Goal: Task Accomplishment & Management: Manage account settings

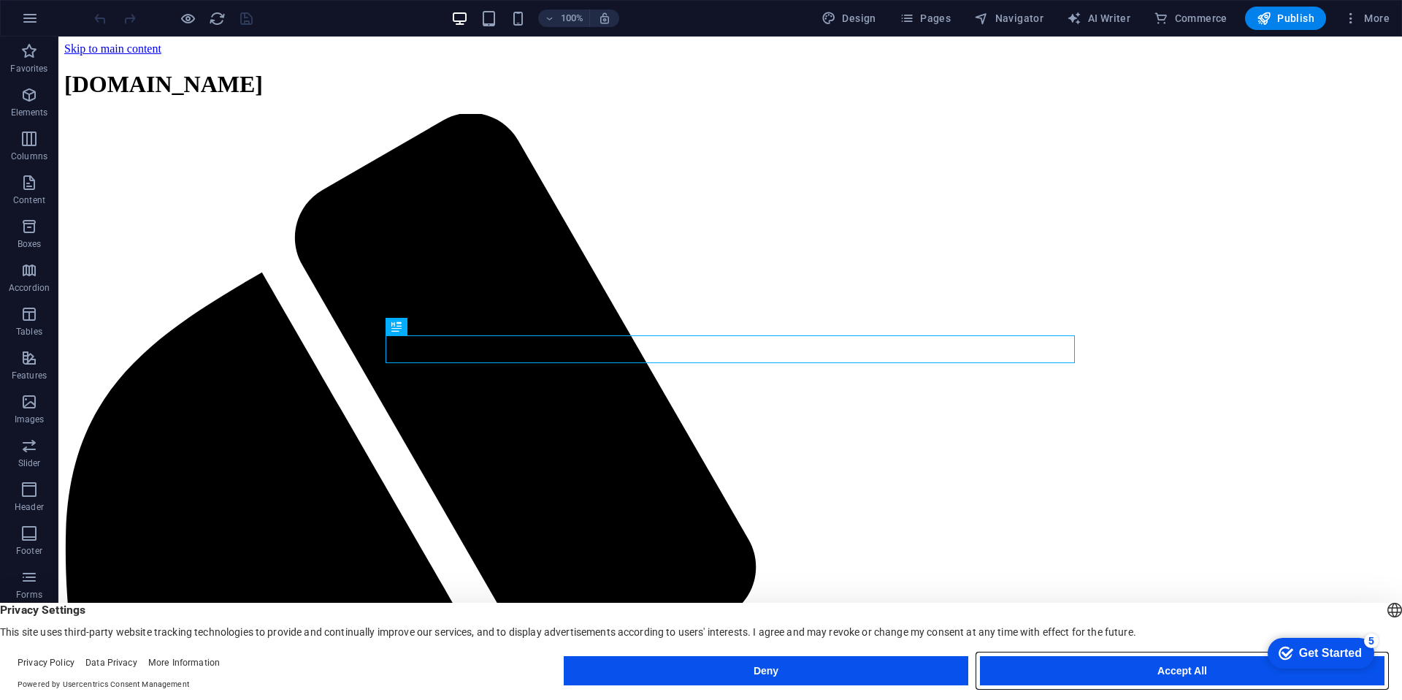
click at [1093, 670] on button "Accept All" at bounding box center [1182, 670] width 405 height 29
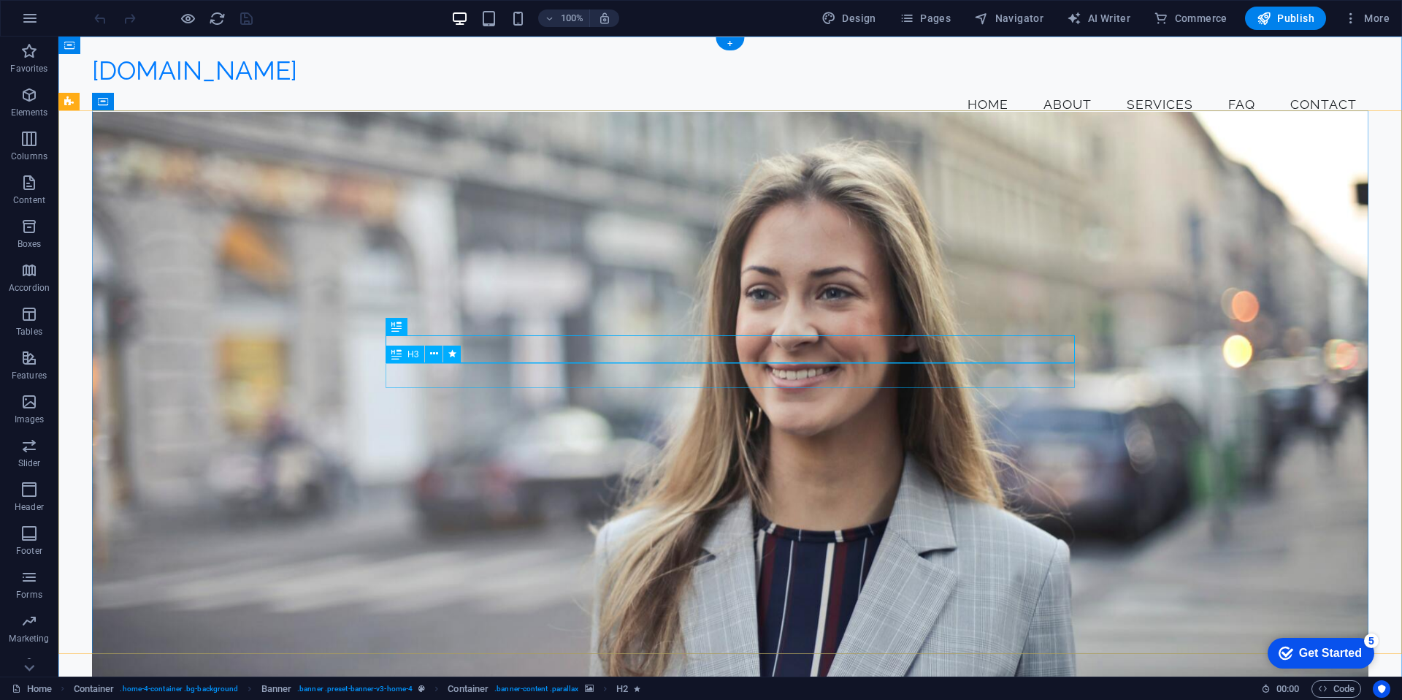
click at [432, 353] on icon at bounding box center [434, 353] width 8 height 15
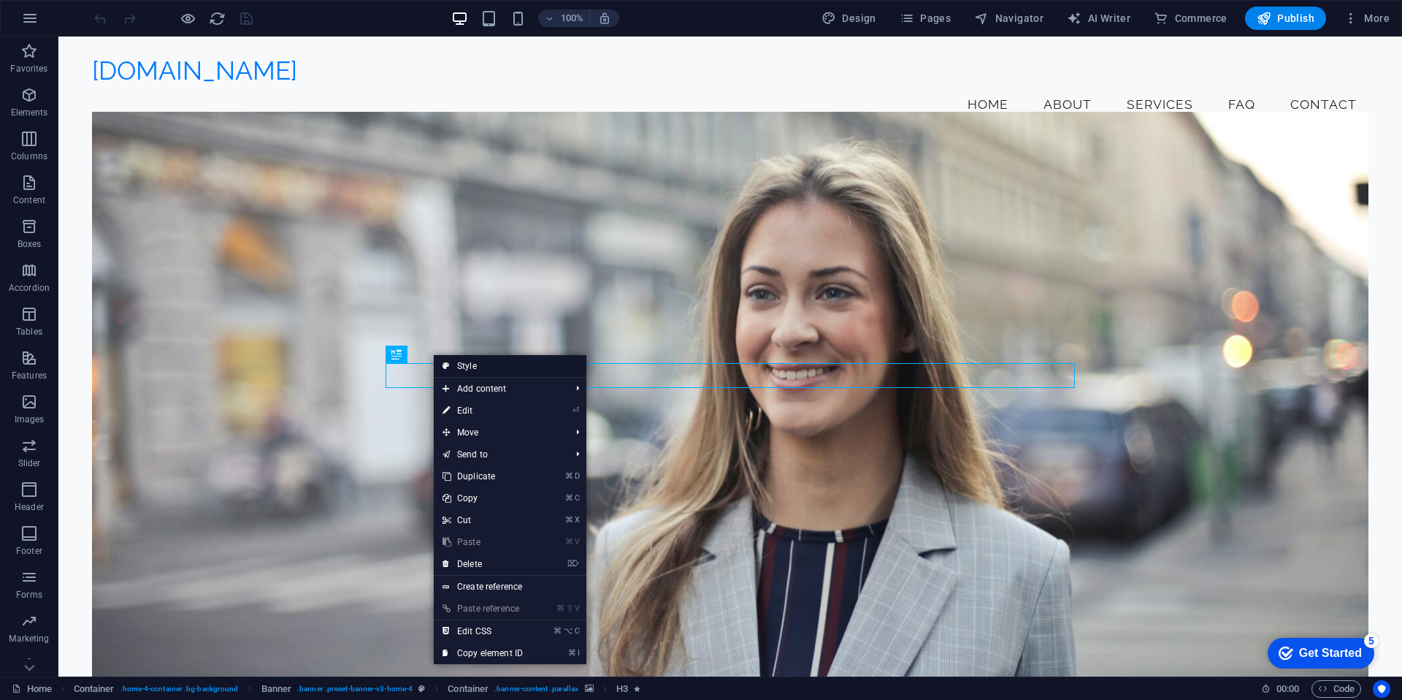
click at [461, 364] on link "Style" at bounding box center [510, 366] width 153 height 22
select select "preset-banner-v3-home-4"
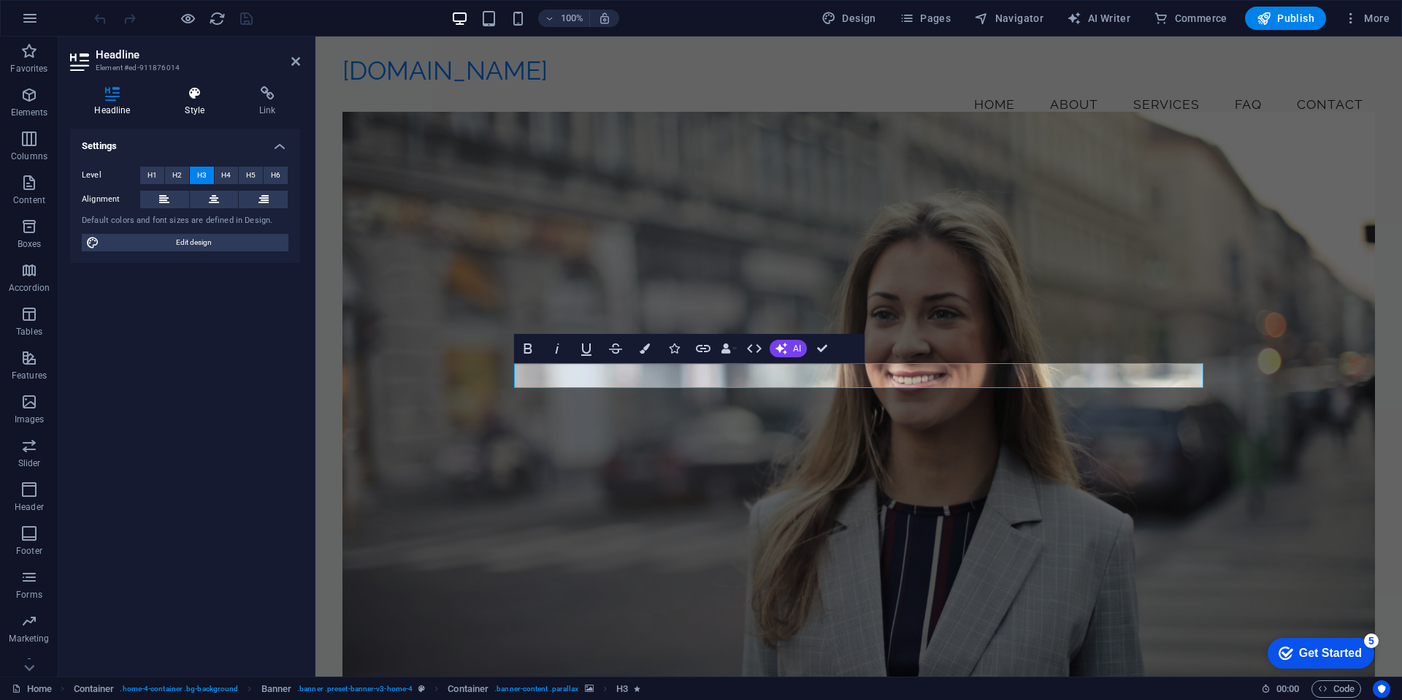
click at [207, 107] on h4 "Style" at bounding box center [198, 101] width 74 height 31
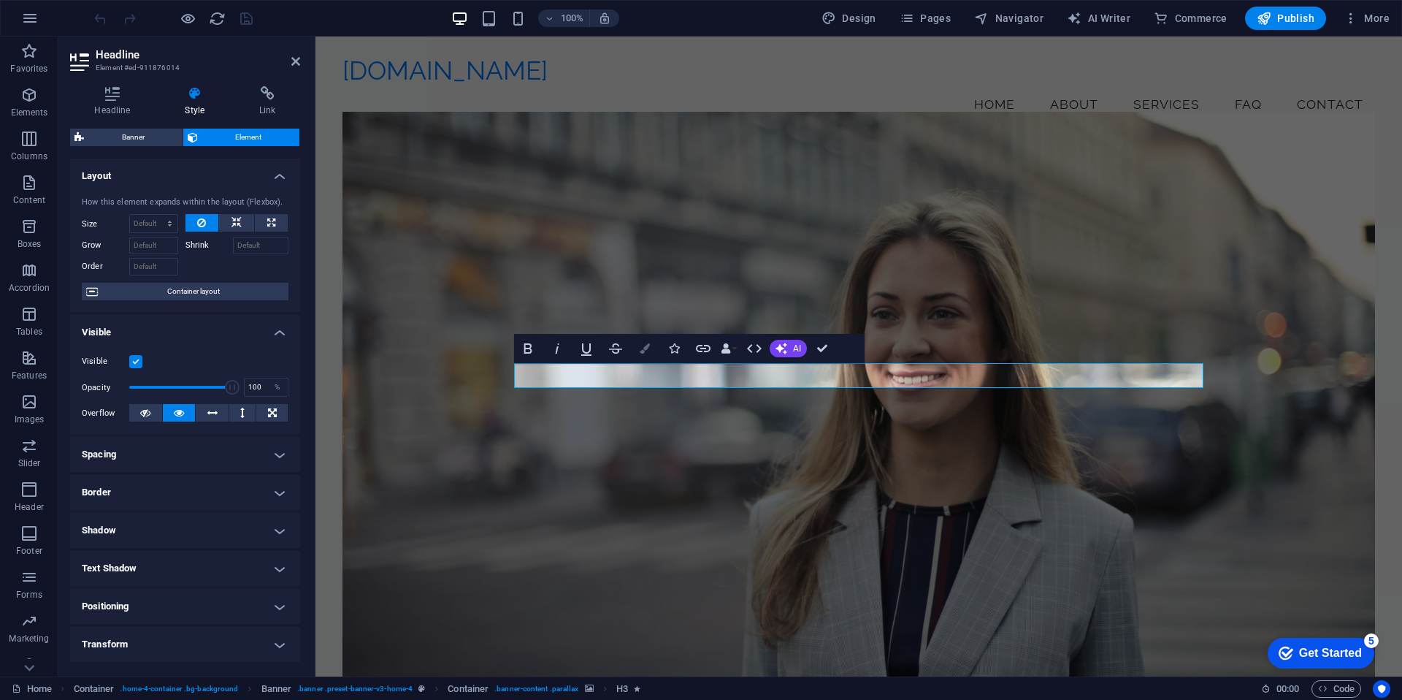
click at [638, 354] on button "Colors" at bounding box center [645, 348] width 28 height 29
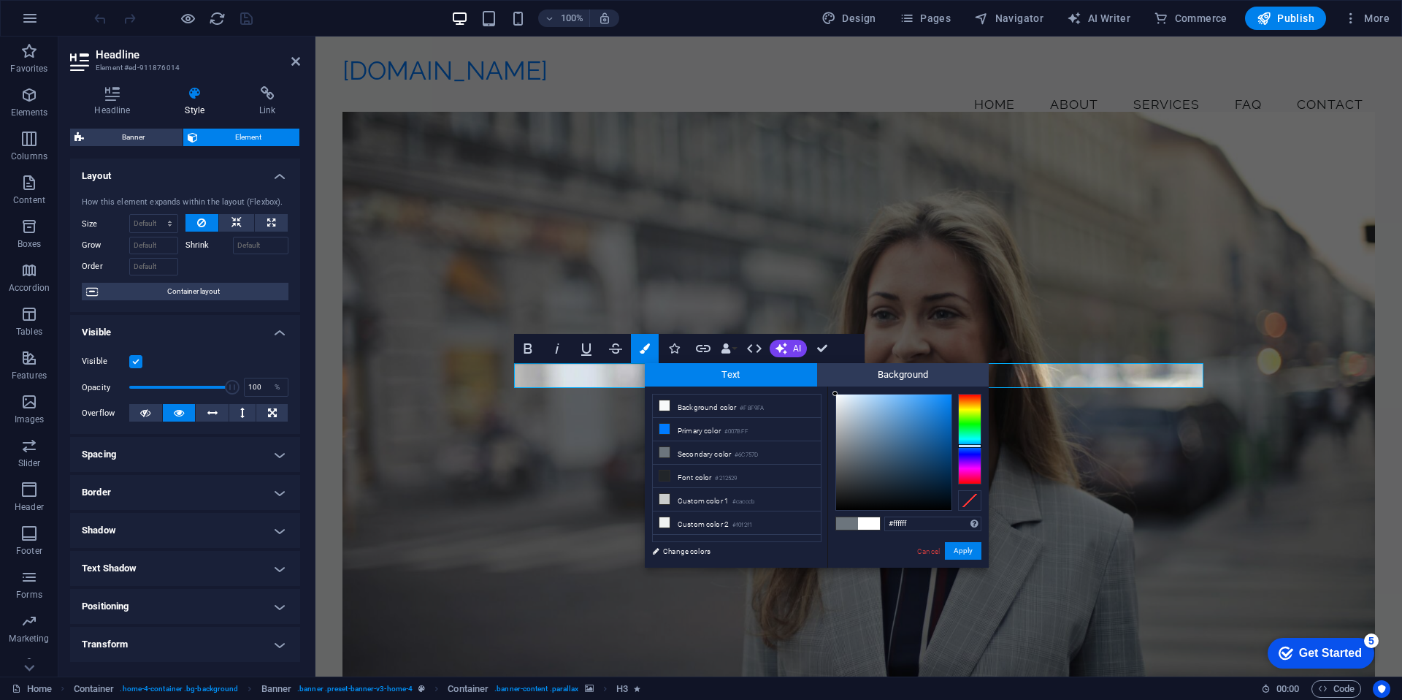
drag, startPoint x: 852, startPoint y: 451, endPoint x: 827, endPoint y: 389, distance: 67.1
click at [827, 389] on div "#ffffff Supported formats #0852ed rgb(8, 82, 237) rgba(8, 82, 237, 90%) hsv(221…" at bounding box center [907, 582] width 161 height 393
type input "#fcfdff"
click at [837, 392] on div at bounding box center [836, 393] width 5 height 5
click at [966, 548] on button "Apply" at bounding box center [963, 551] width 37 height 18
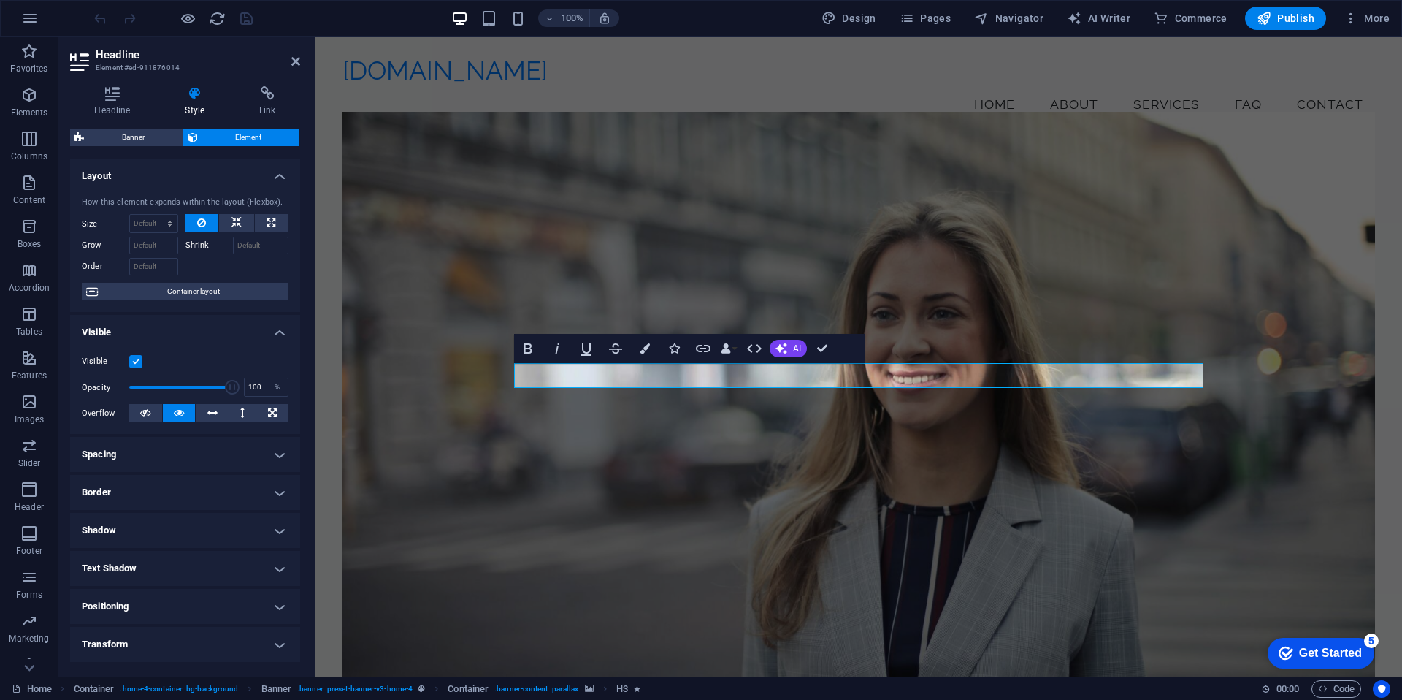
click at [662, 437] on figure at bounding box center [859, 403] width 1033 height 583
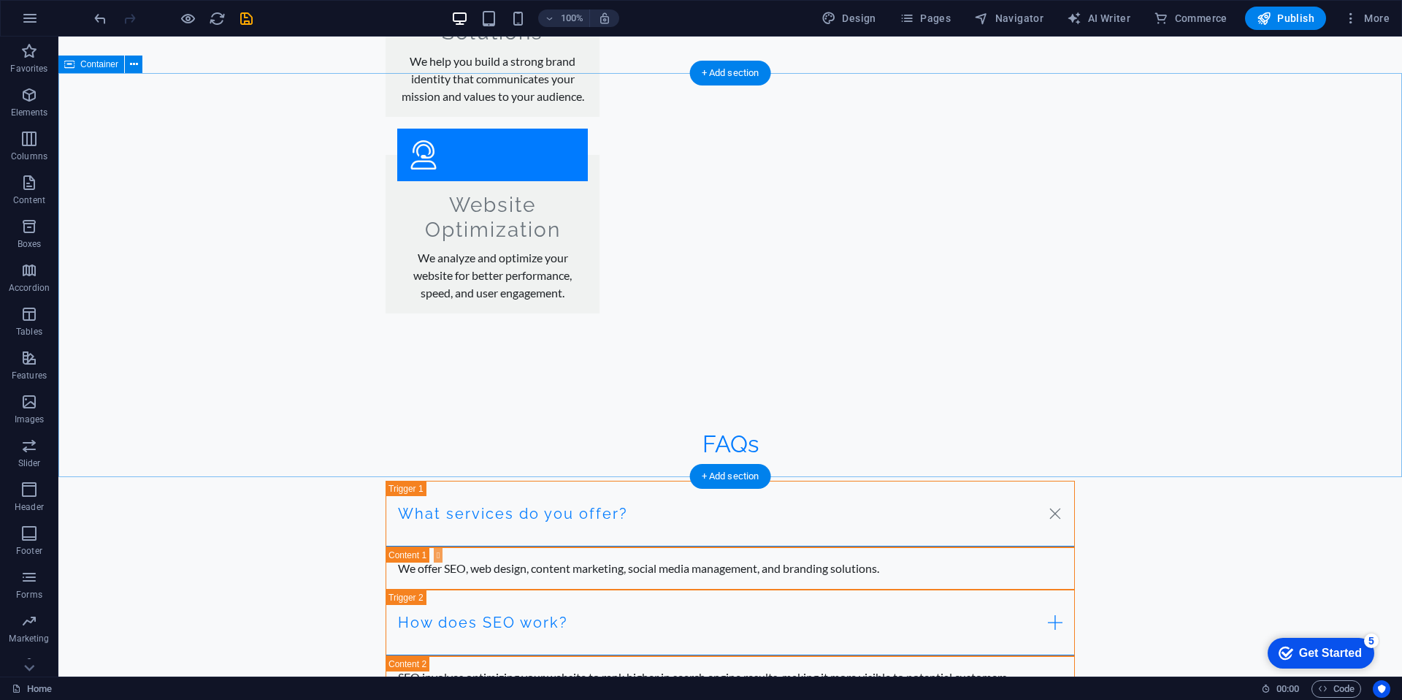
scroll to position [2328, 0]
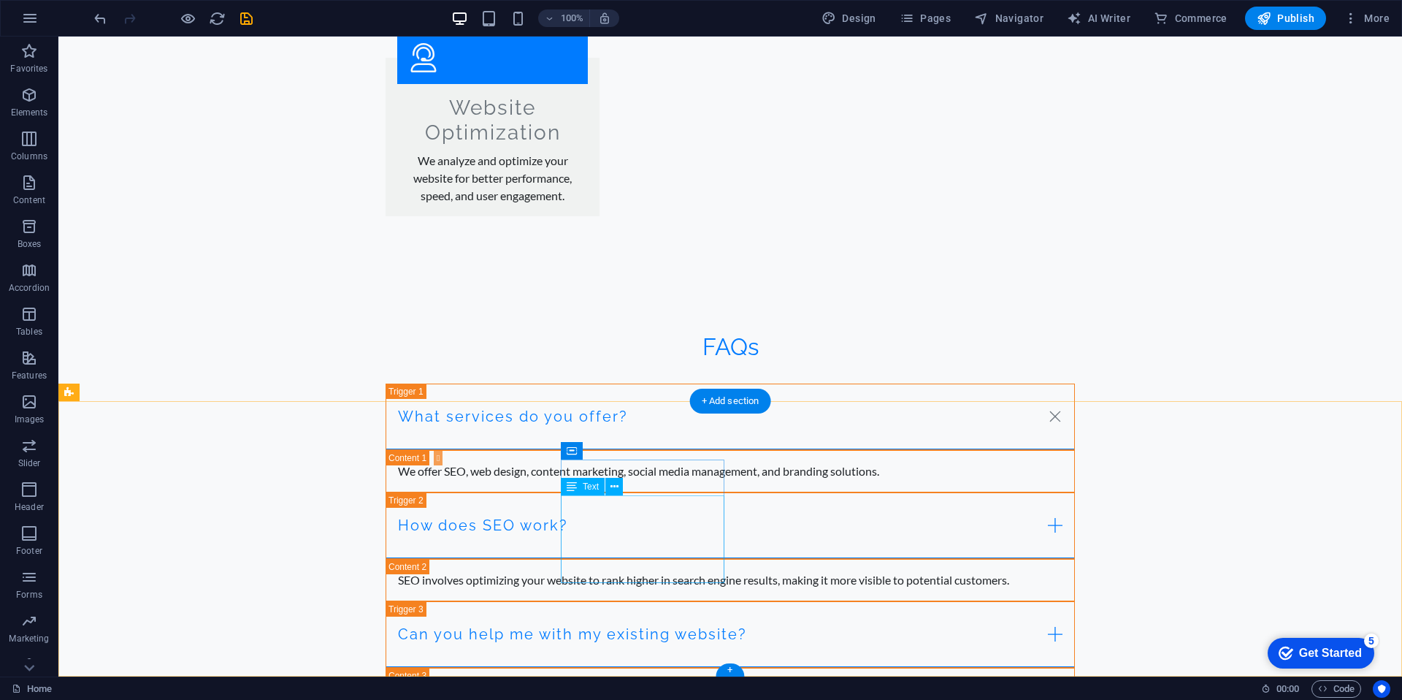
click at [589, 491] on span "Text" at bounding box center [591, 486] width 16 height 9
click at [588, 486] on span "Text" at bounding box center [591, 486] width 16 height 9
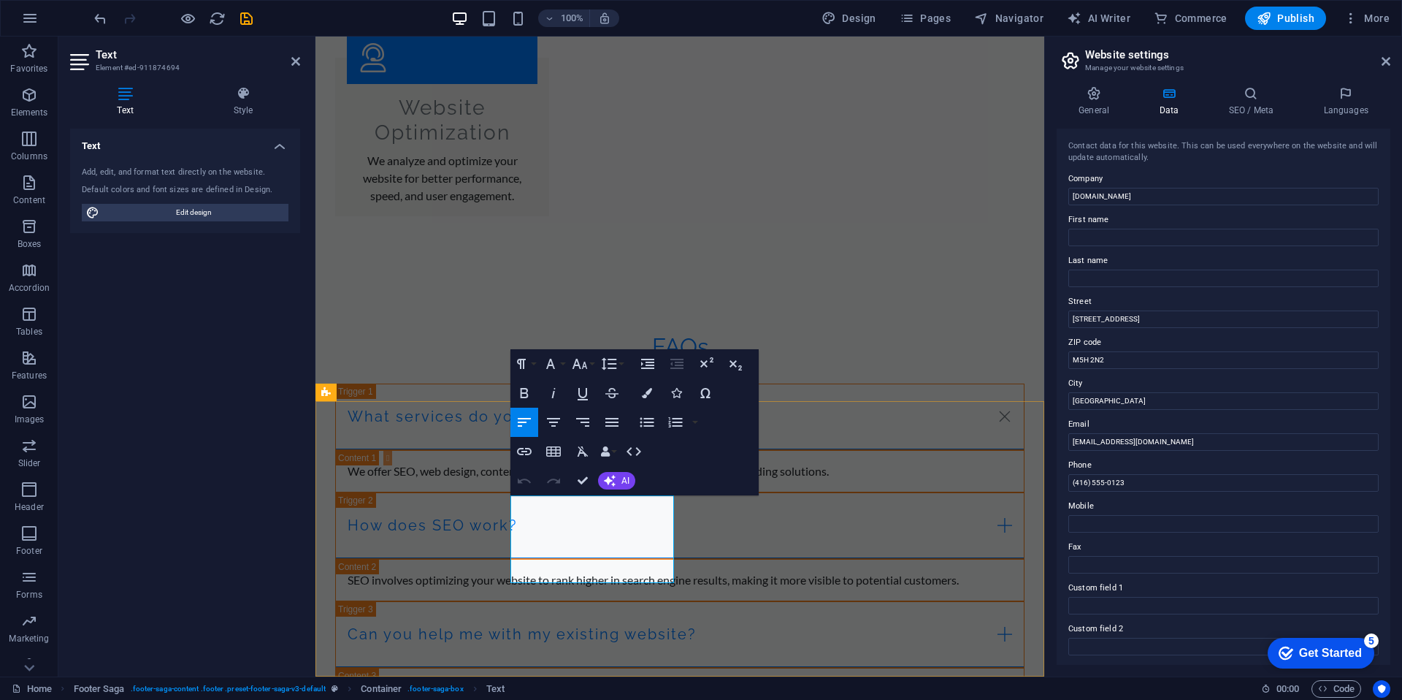
drag, startPoint x: 1445, startPoint y: 353, endPoint x: 1041, endPoint y: 314, distance: 406.5
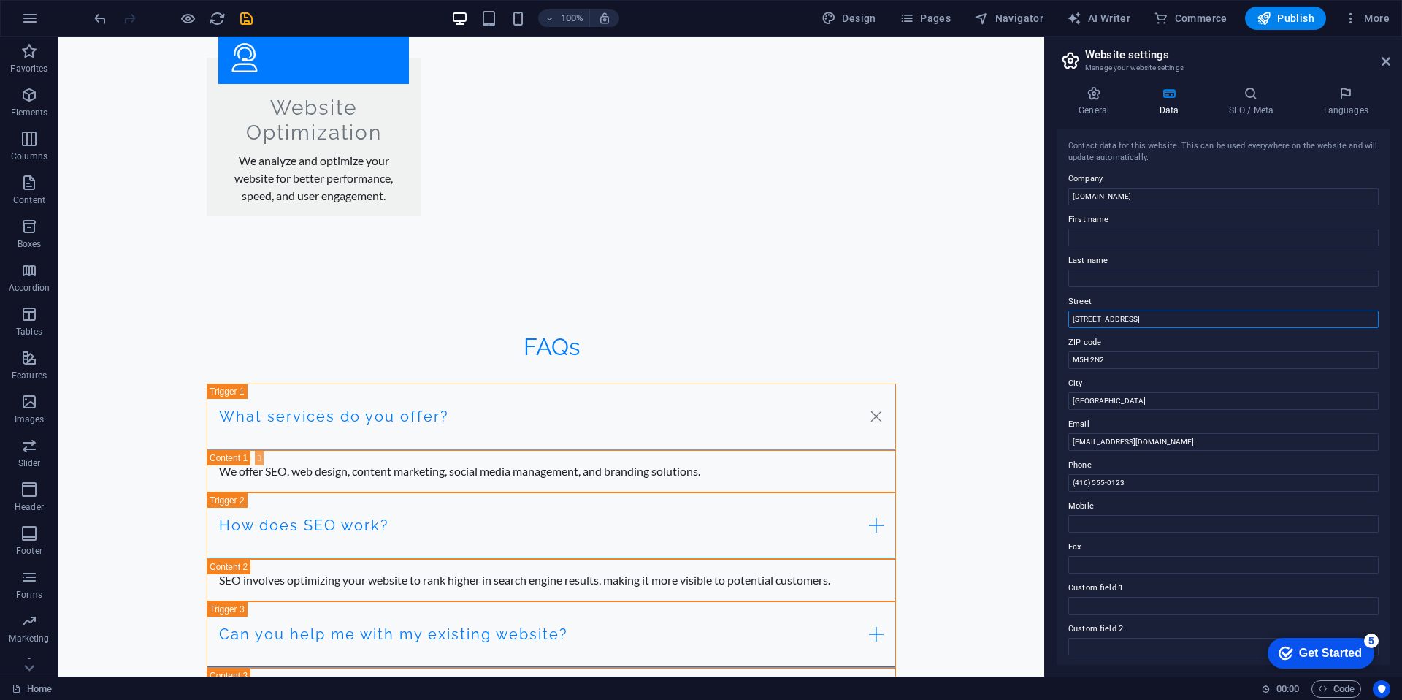
click at [1140, 311] on input "123 Web Street" at bounding box center [1223, 319] width 310 height 18
drag, startPoint x: 1191, startPoint y: 351, endPoint x: 1024, endPoint y: 301, distance: 174.5
drag, startPoint x: 1112, startPoint y: 360, endPoint x: 1053, endPoint y: 353, distance: 59.5
click at [1053, 353] on div "General Data SEO / Meta Languages Website name riseonweb.ca Logo Drag files her…" at bounding box center [1223, 375] width 357 height 602
drag, startPoint x: 1171, startPoint y: 435, endPoint x: 1012, endPoint y: 392, distance: 164.2
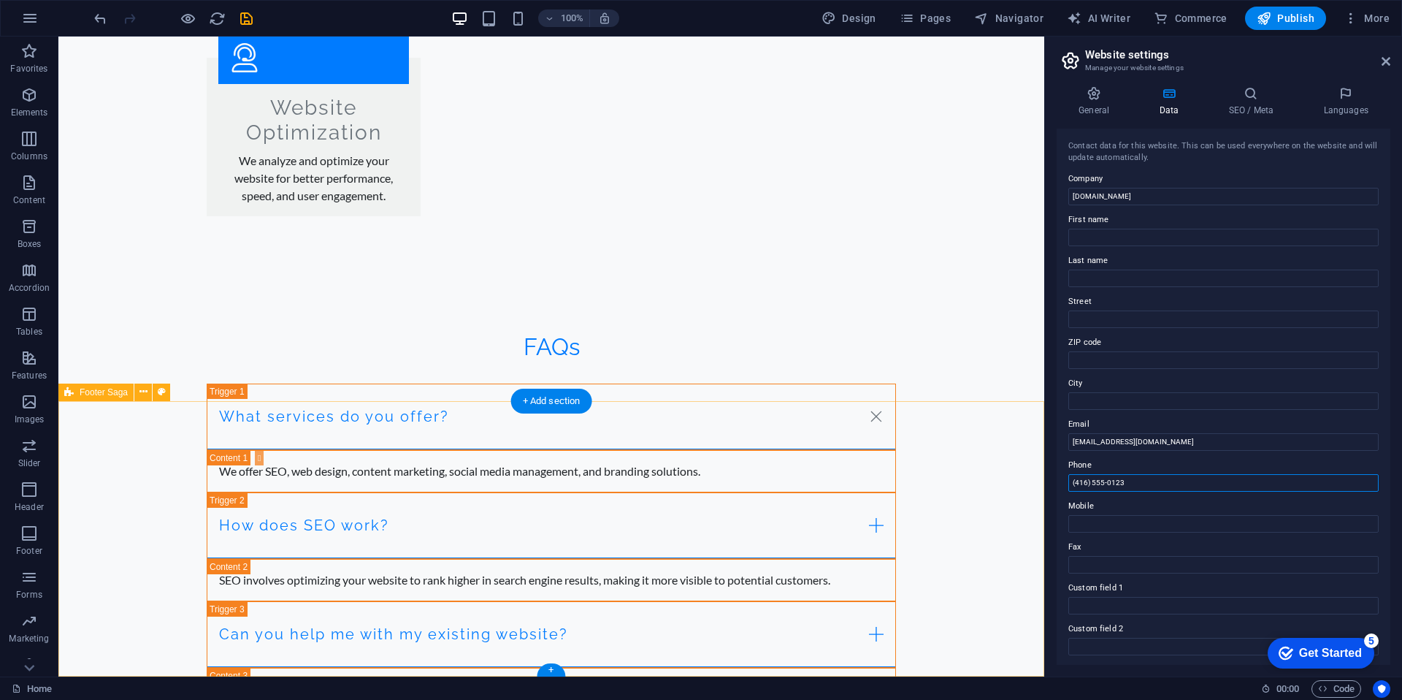
drag, startPoint x: 1172, startPoint y: 515, endPoint x: 1000, endPoint y: 473, distance: 177.5
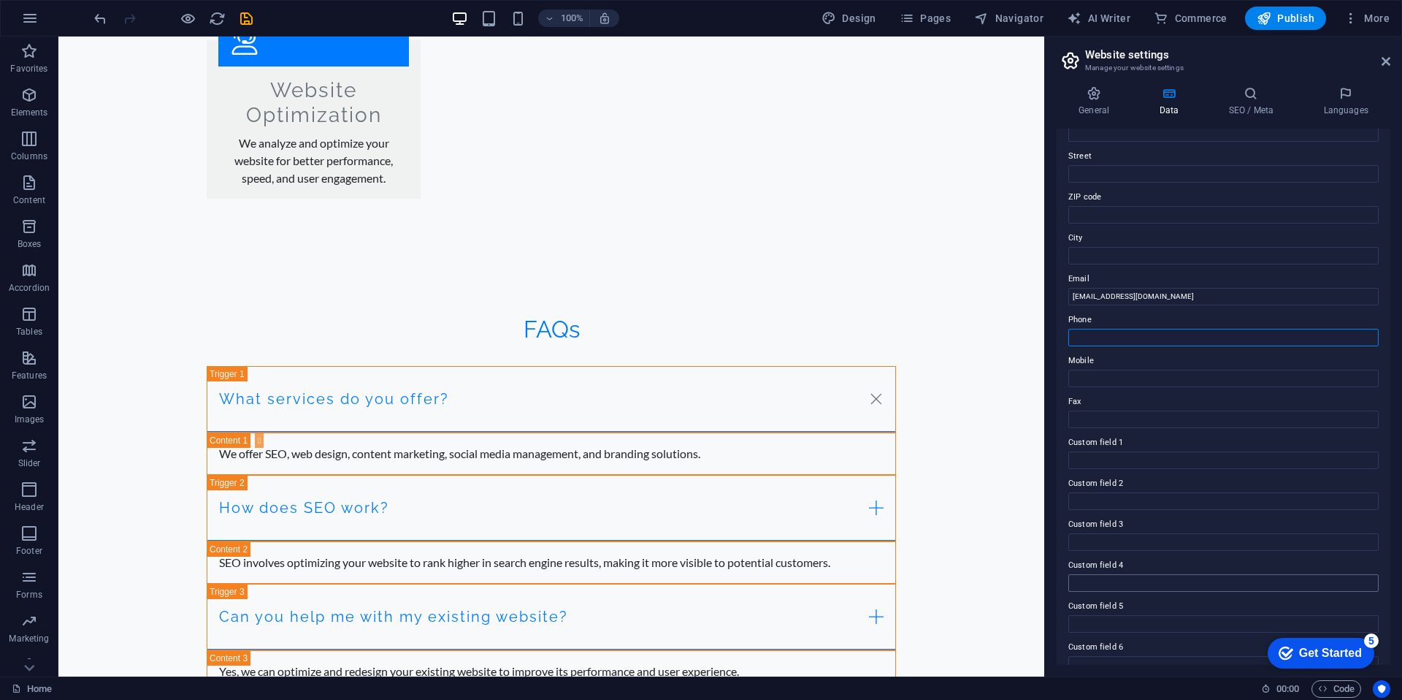
scroll to position [0, 0]
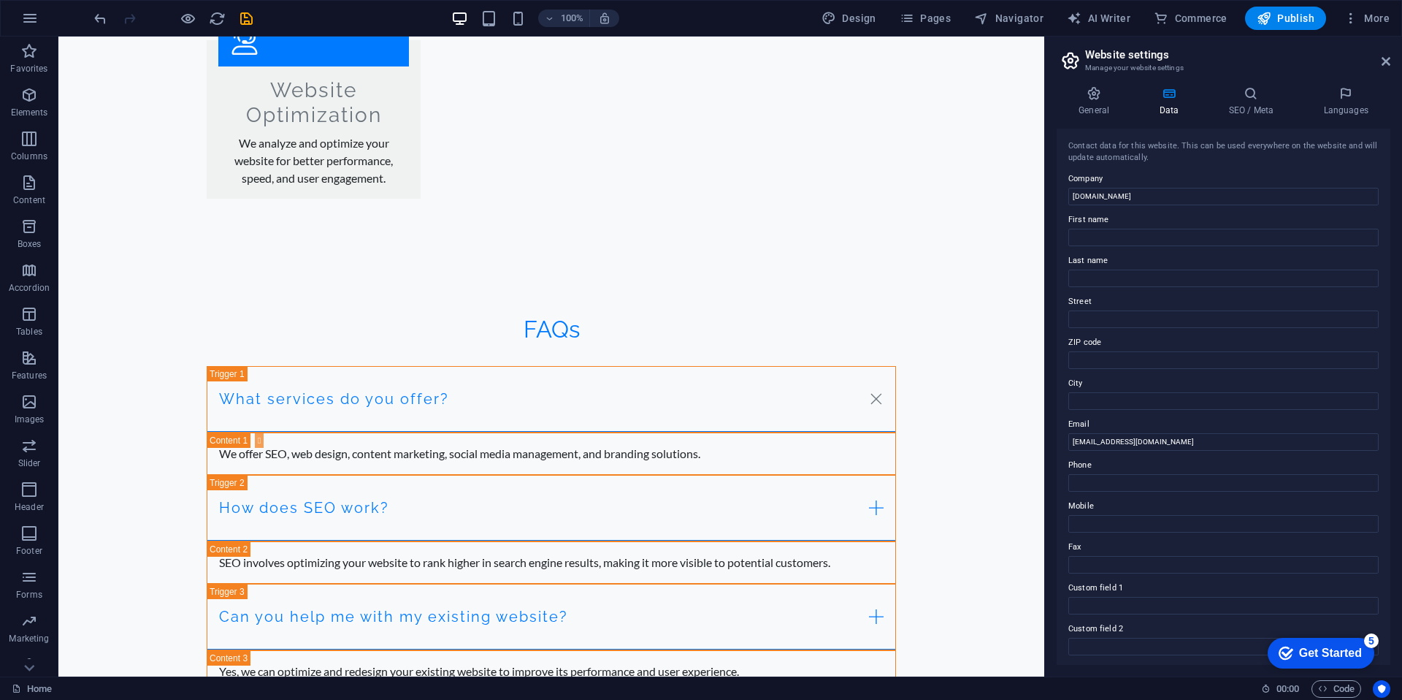
click at [1301, 646] on div "Get Started" at bounding box center [1330, 652] width 63 height 13
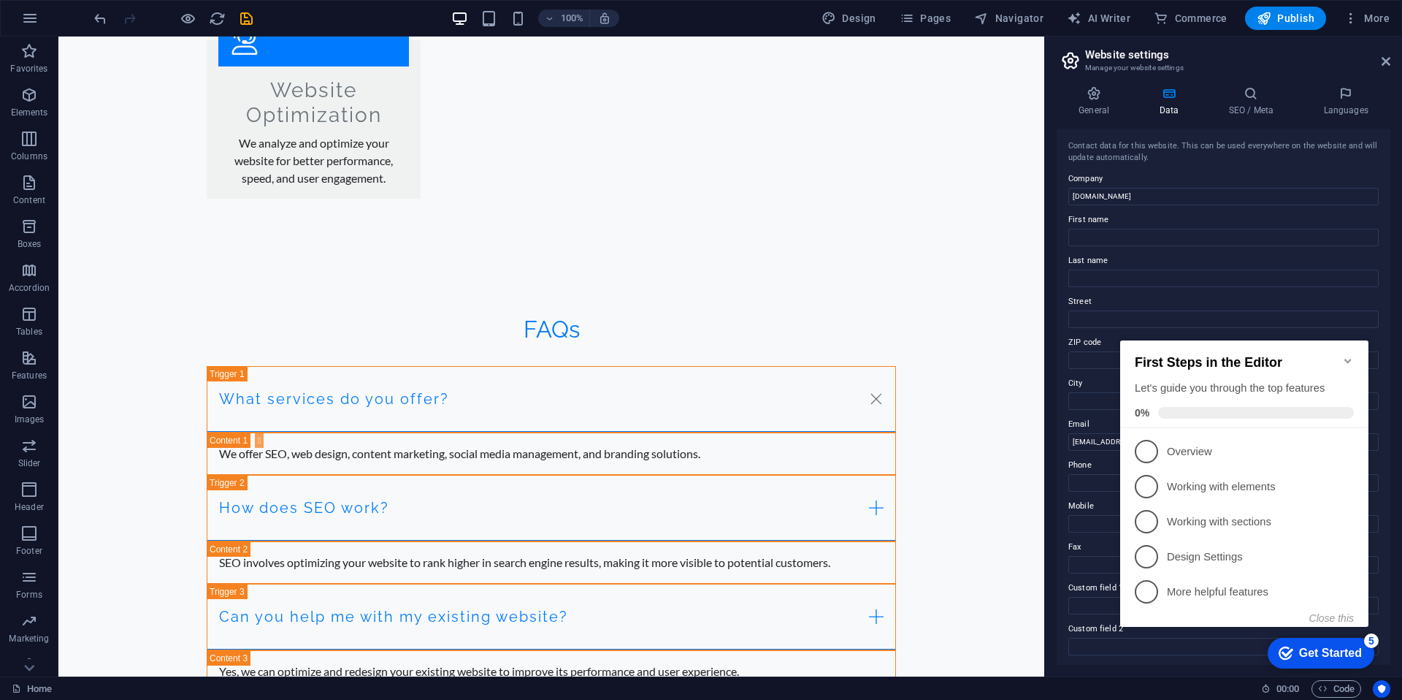
click at [1350, 359] on icon "Minimize checklist" at bounding box center [1347, 361] width 7 height 4
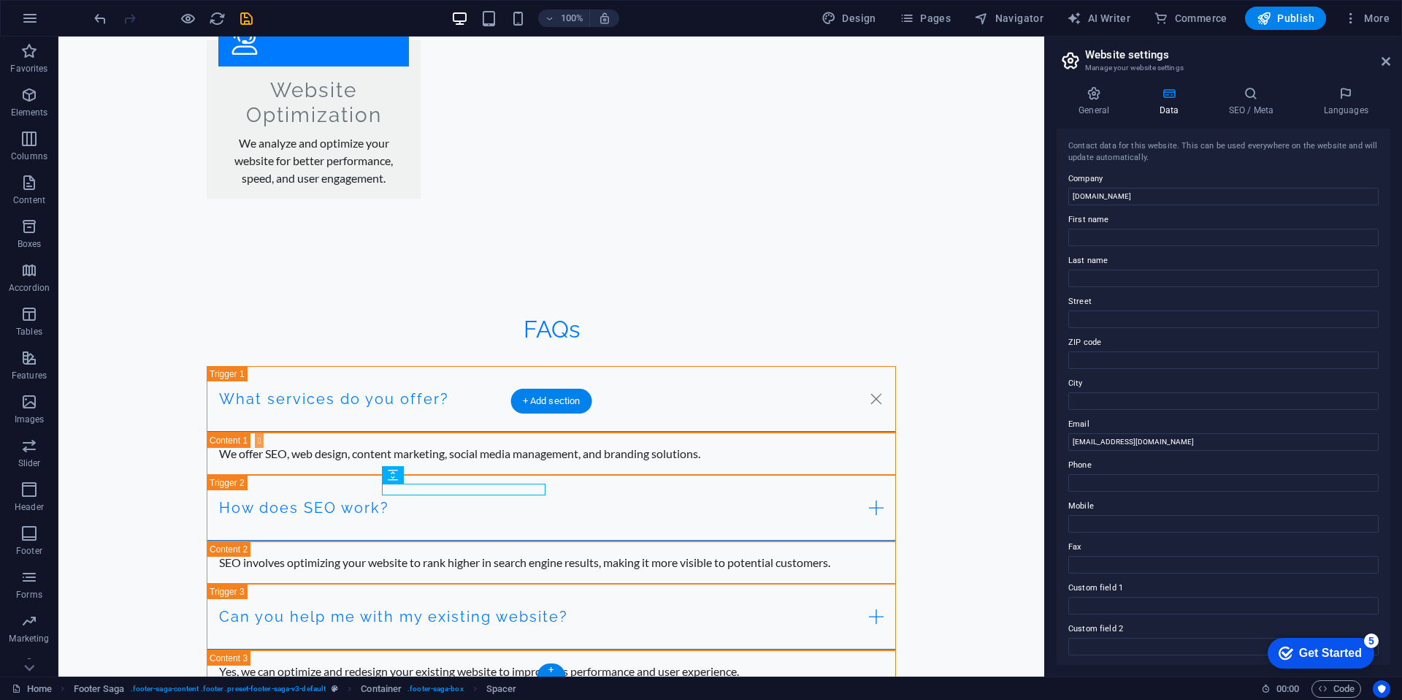
drag, startPoint x: 491, startPoint y: 510, endPoint x: 440, endPoint y: 490, distance: 54.8
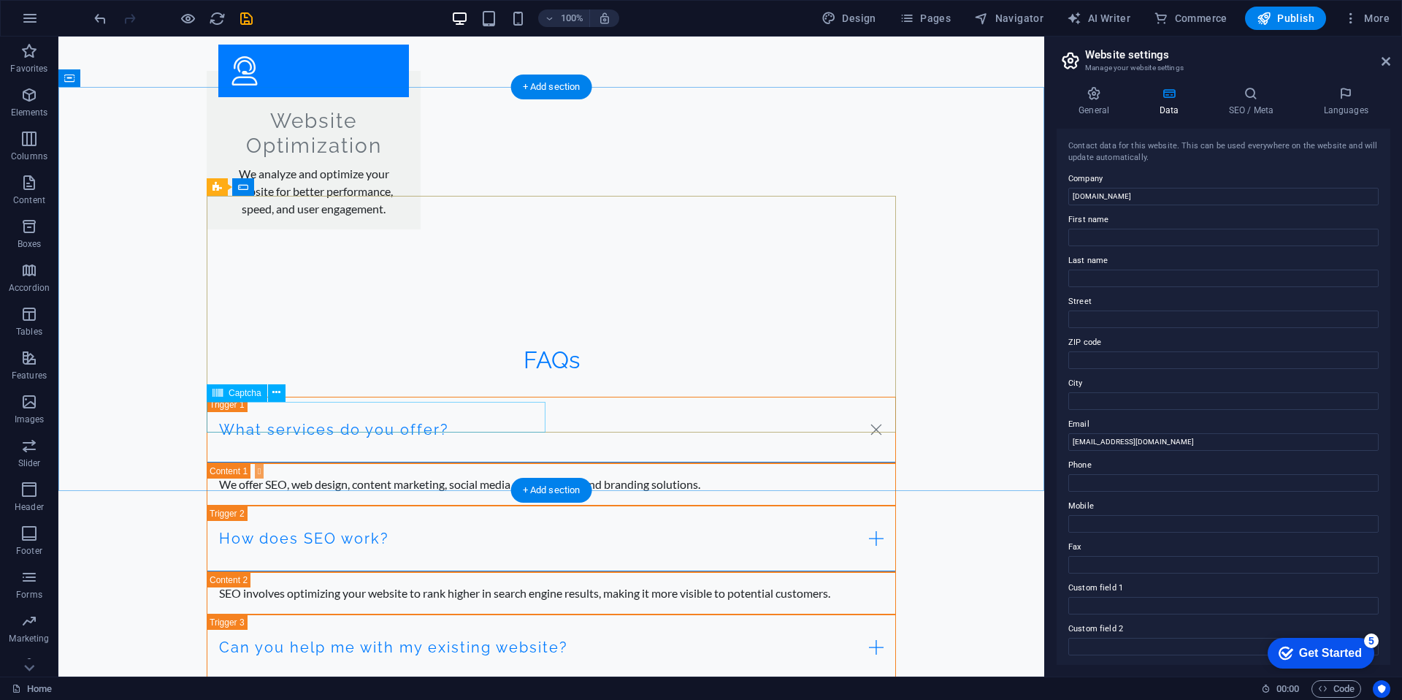
scroll to position [2328, 0]
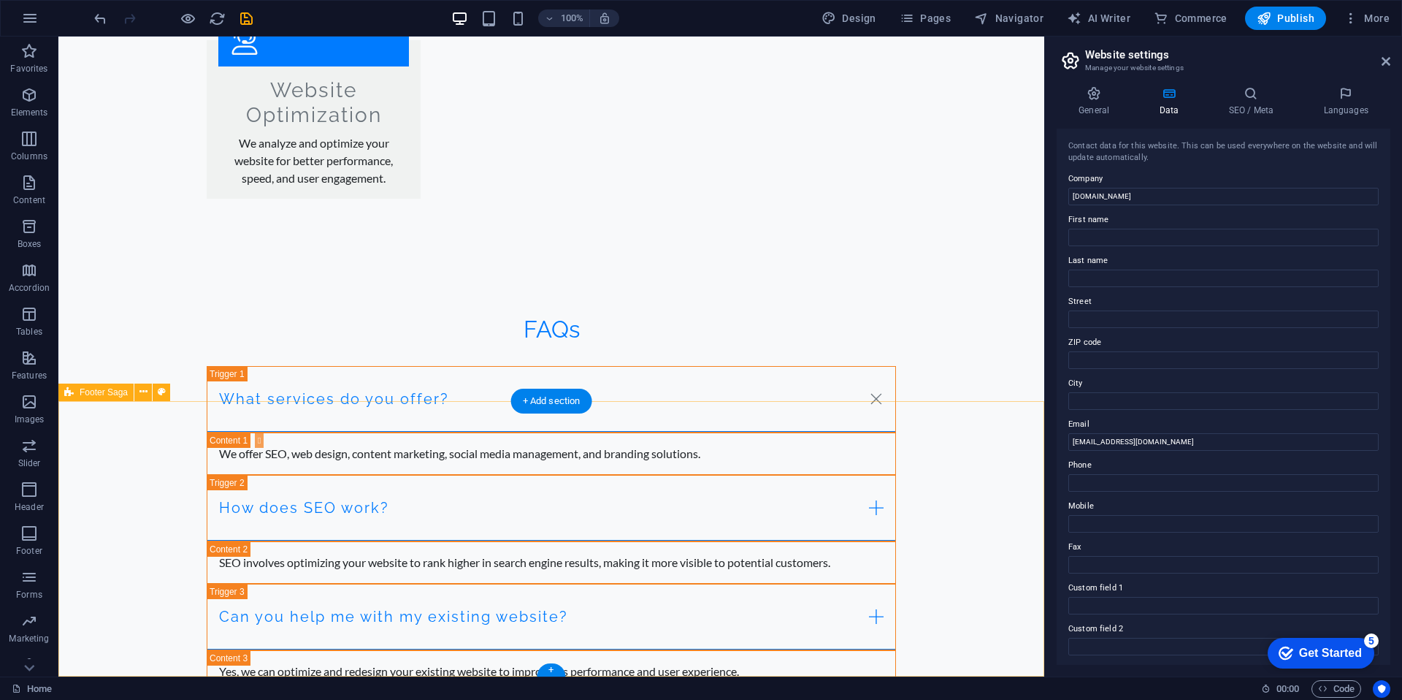
click at [1271, 20] on icon "button" at bounding box center [1264, 18] width 15 height 15
